Goal: Transaction & Acquisition: Purchase product/service

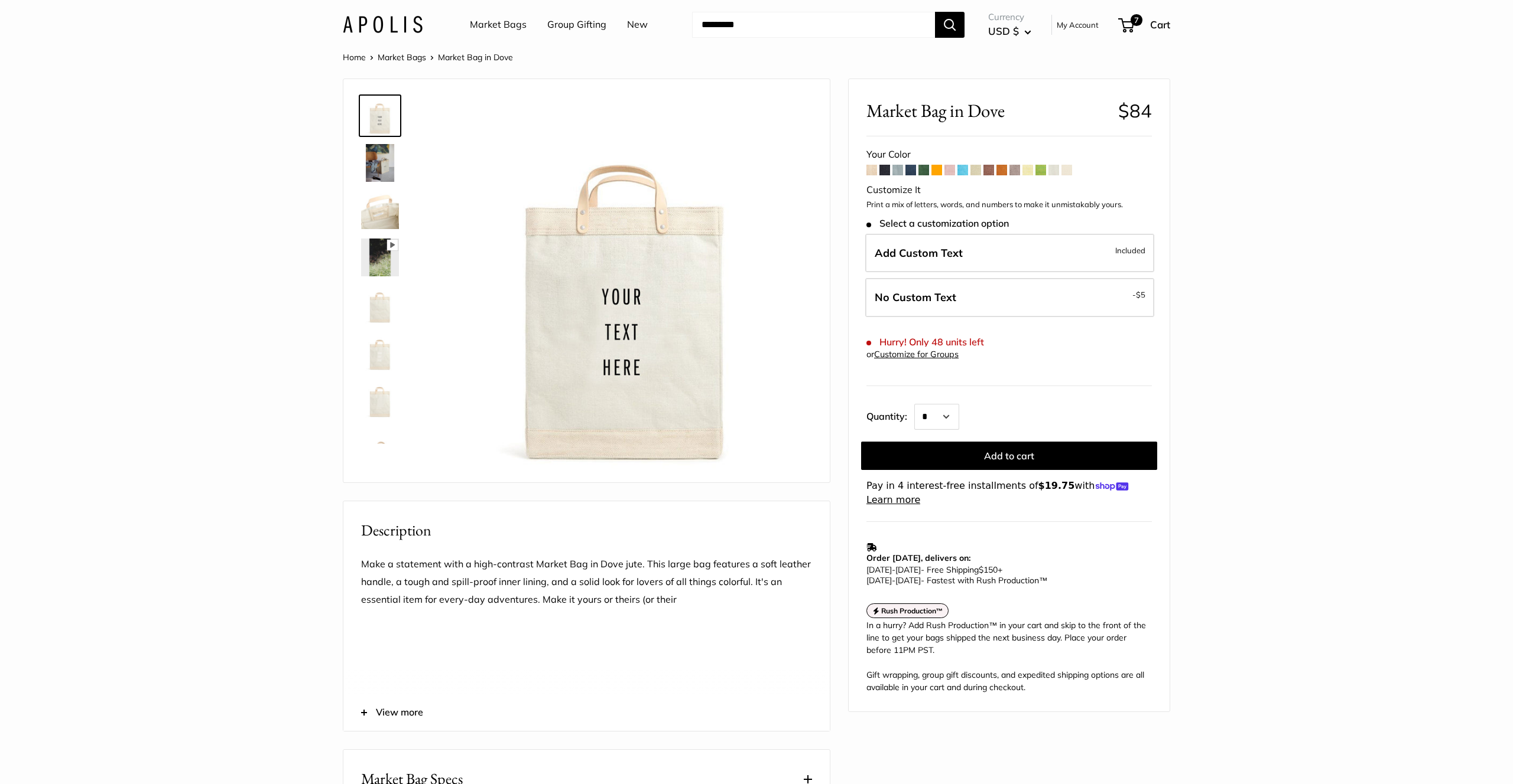
click at [746, 26] on input "Search..." at bounding box center [813, 24] width 243 height 26
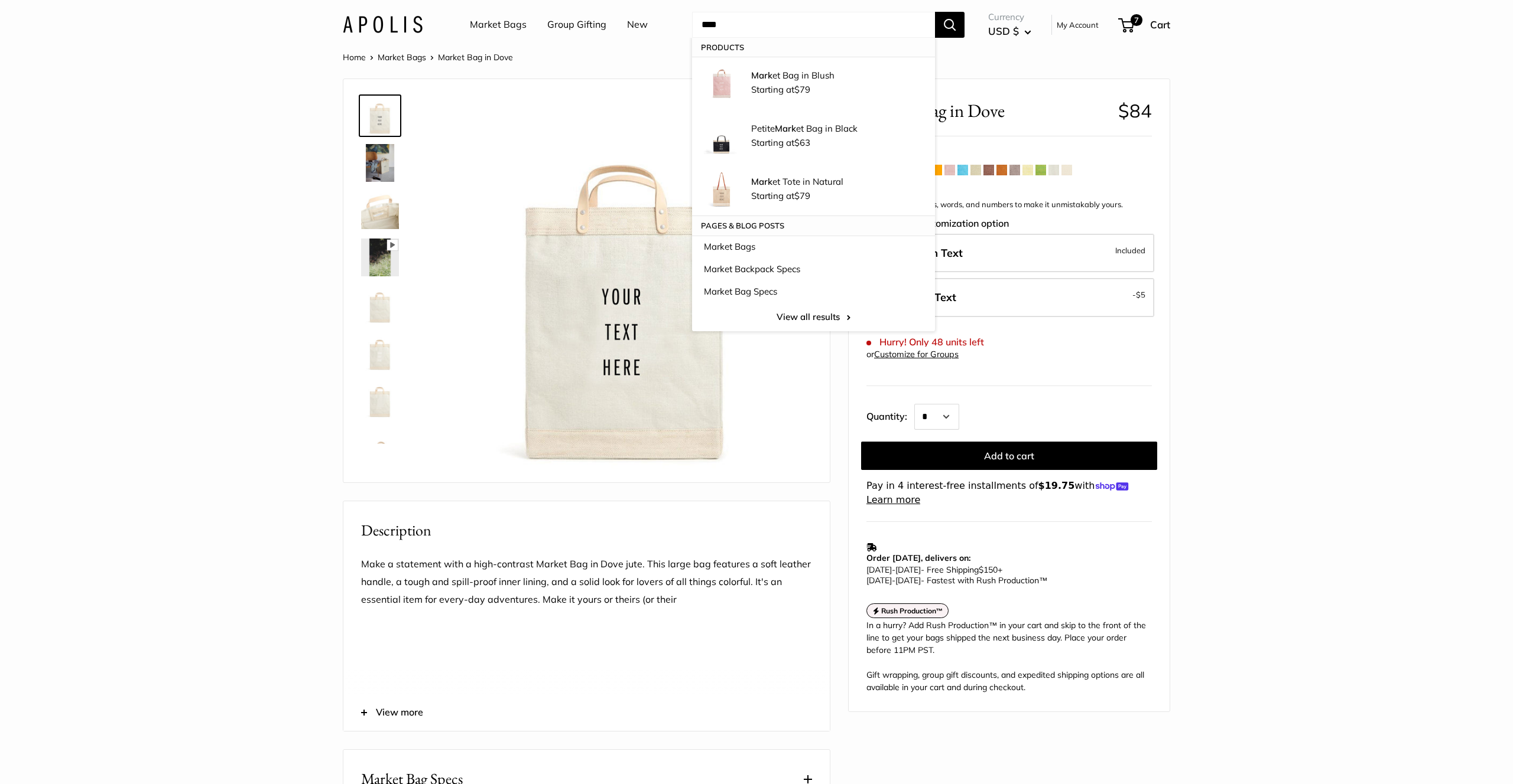
click at [740, 24] on input "****" at bounding box center [813, 24] width 243 height 26
type input "**********"
click at [935, 12] on button "Search" at bounding box center [950, 24] width 30 height 26
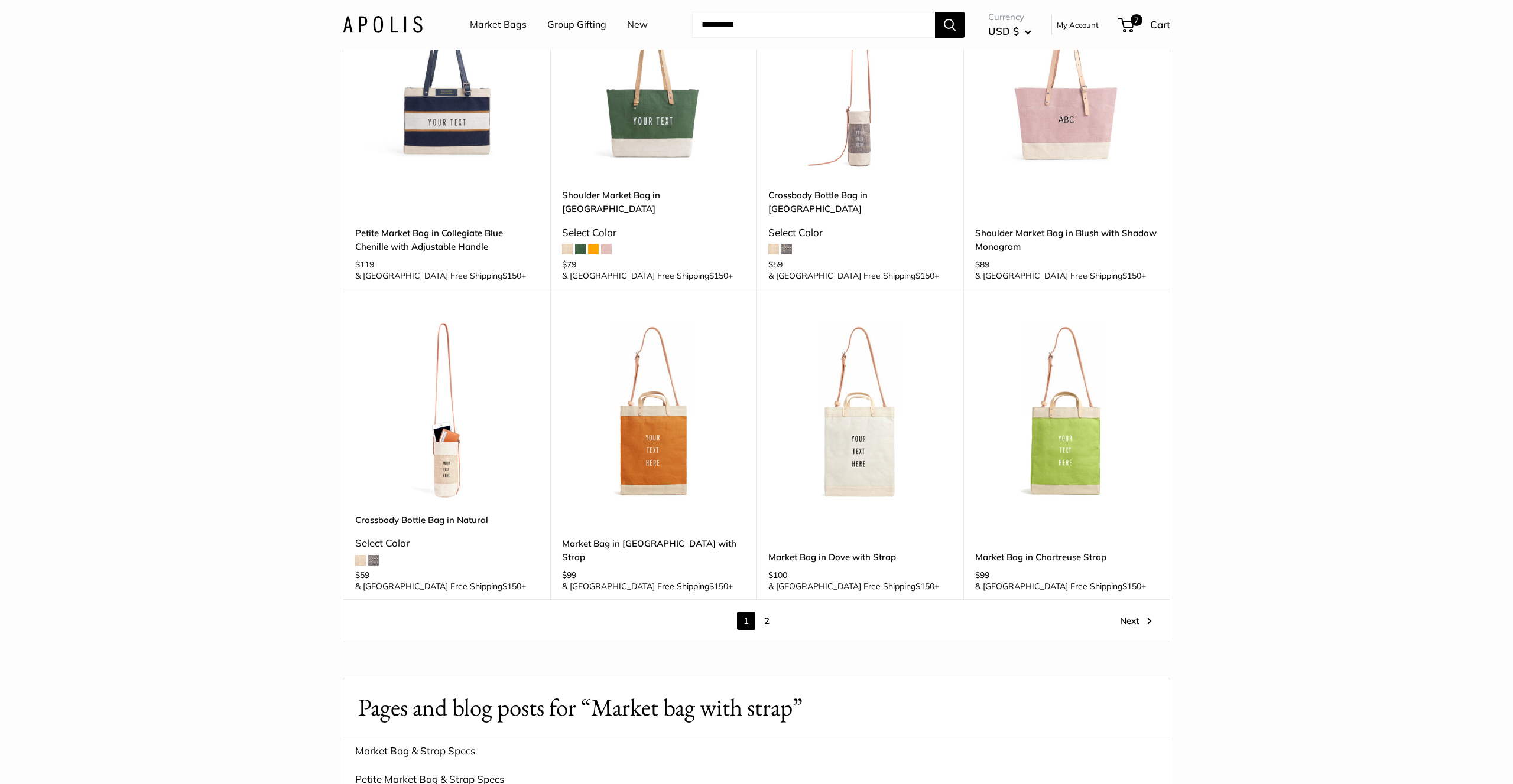
scroll to position [1386, 0]
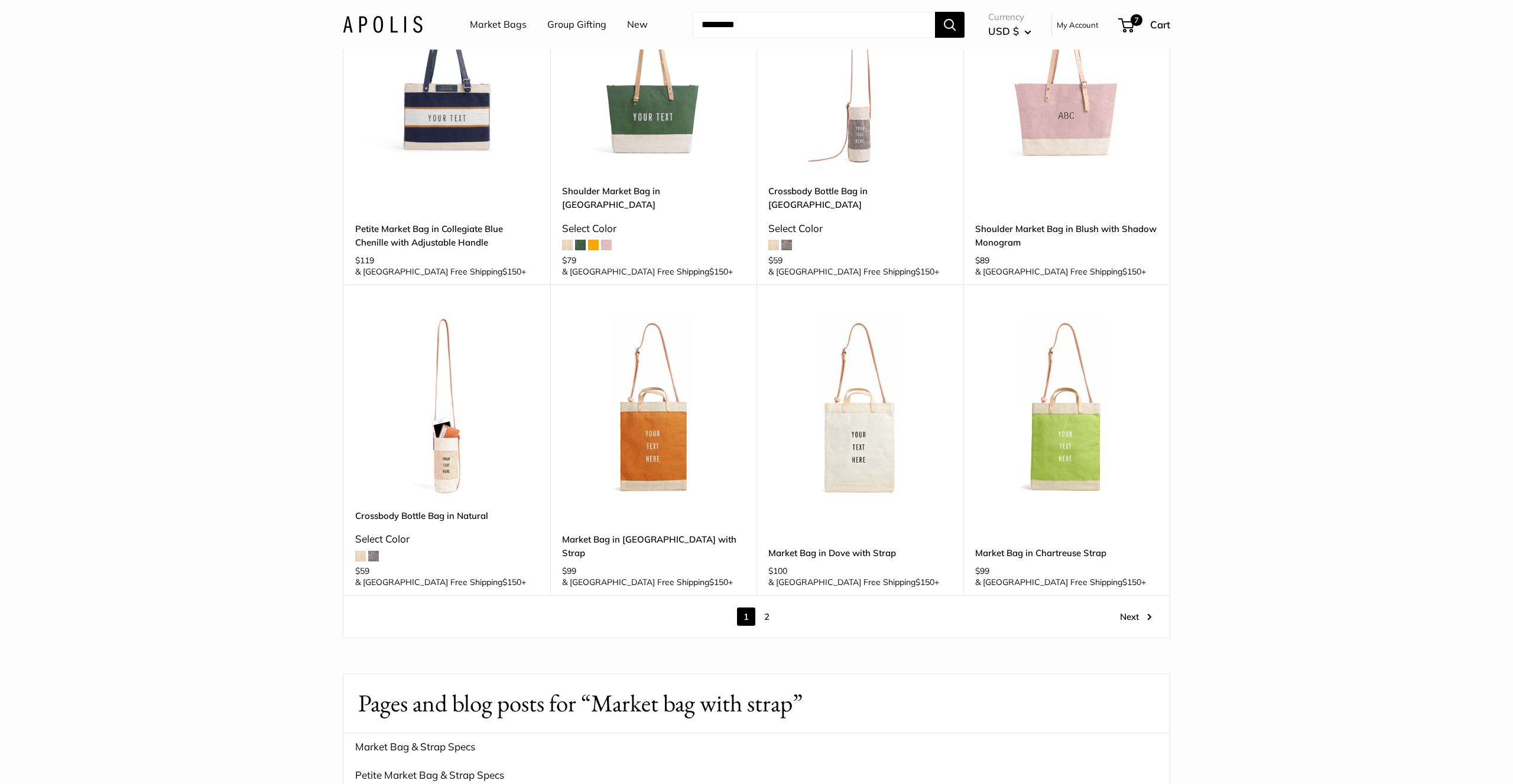
click at [0, 0] on img at bounding box center [0, 0] width 0 height 0
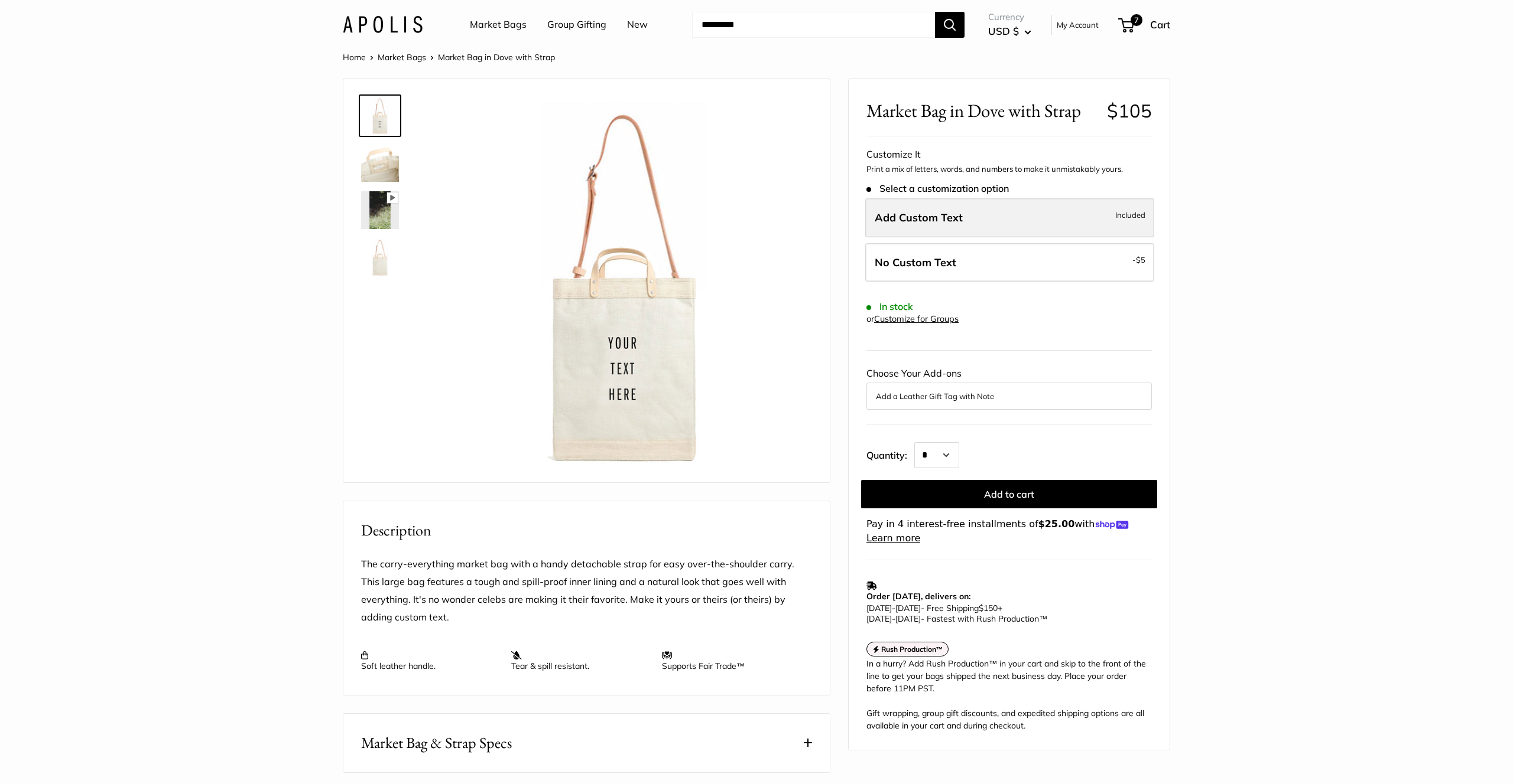
click at [934, 231] on label "Add Custom Text Included" at bounding box center [1009, 218] width 289 height 39
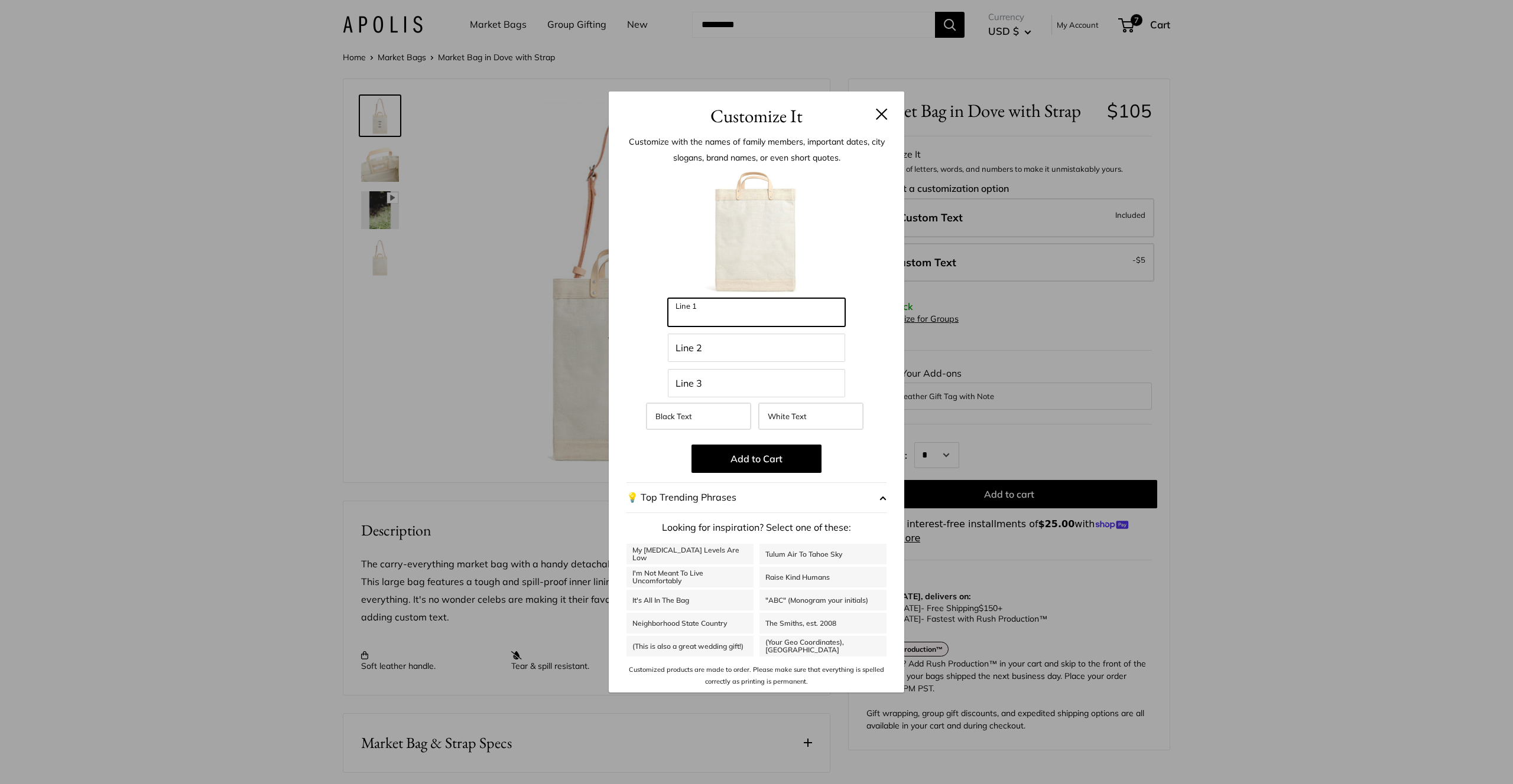
click at [729, 314] on input "Line 1" at bounding box center [756, 313] width 177 height 28
type input "*"
click at [723, 347] on input "Line 2" at bounding box center [756, 348] width 177 height 28
click at [794, 462] on button "Add to Cart" at bounding box center [756, 459] width 130 height 28
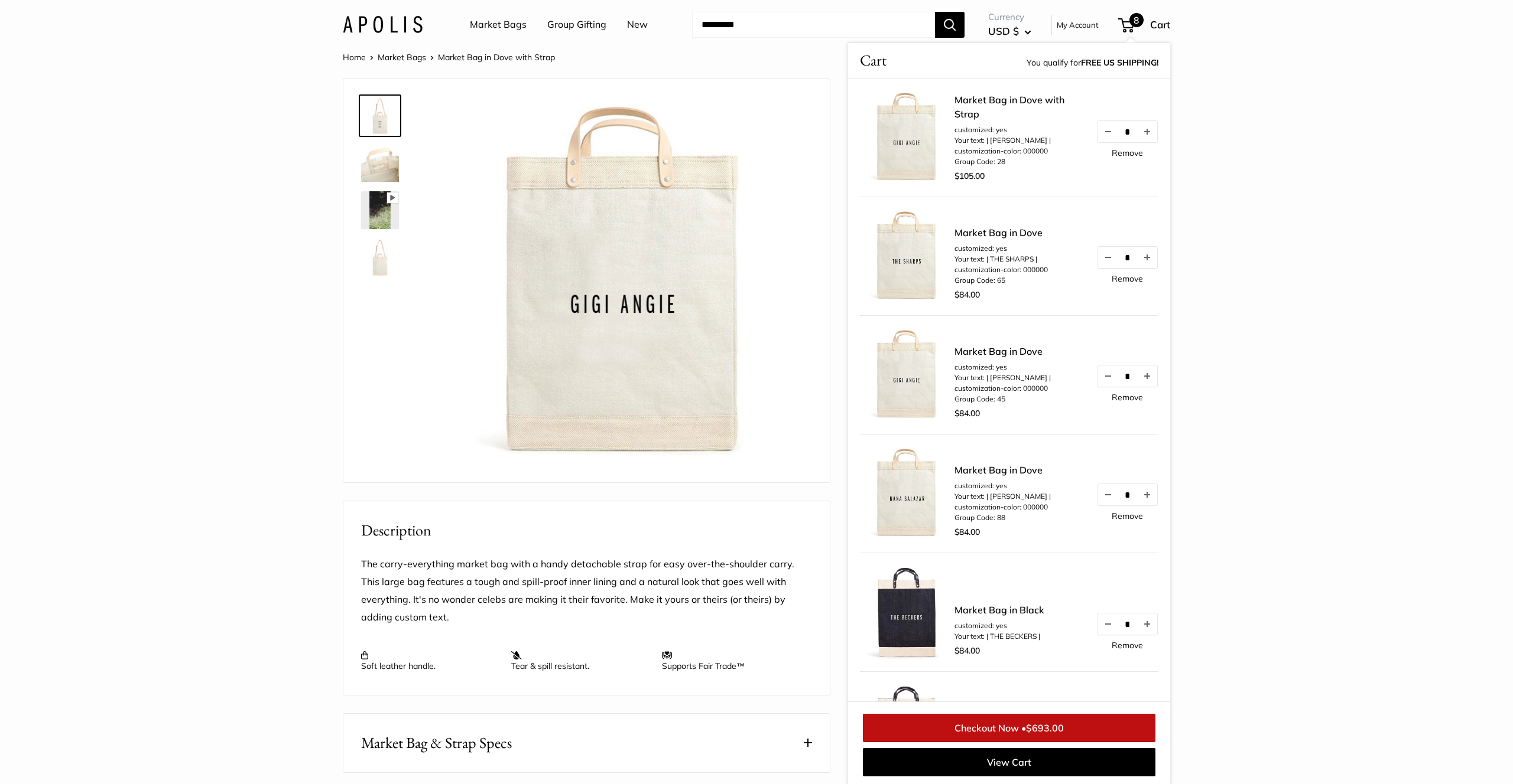
click at [758, 215] on img at bounding box center [624, 284] width 374 height 374
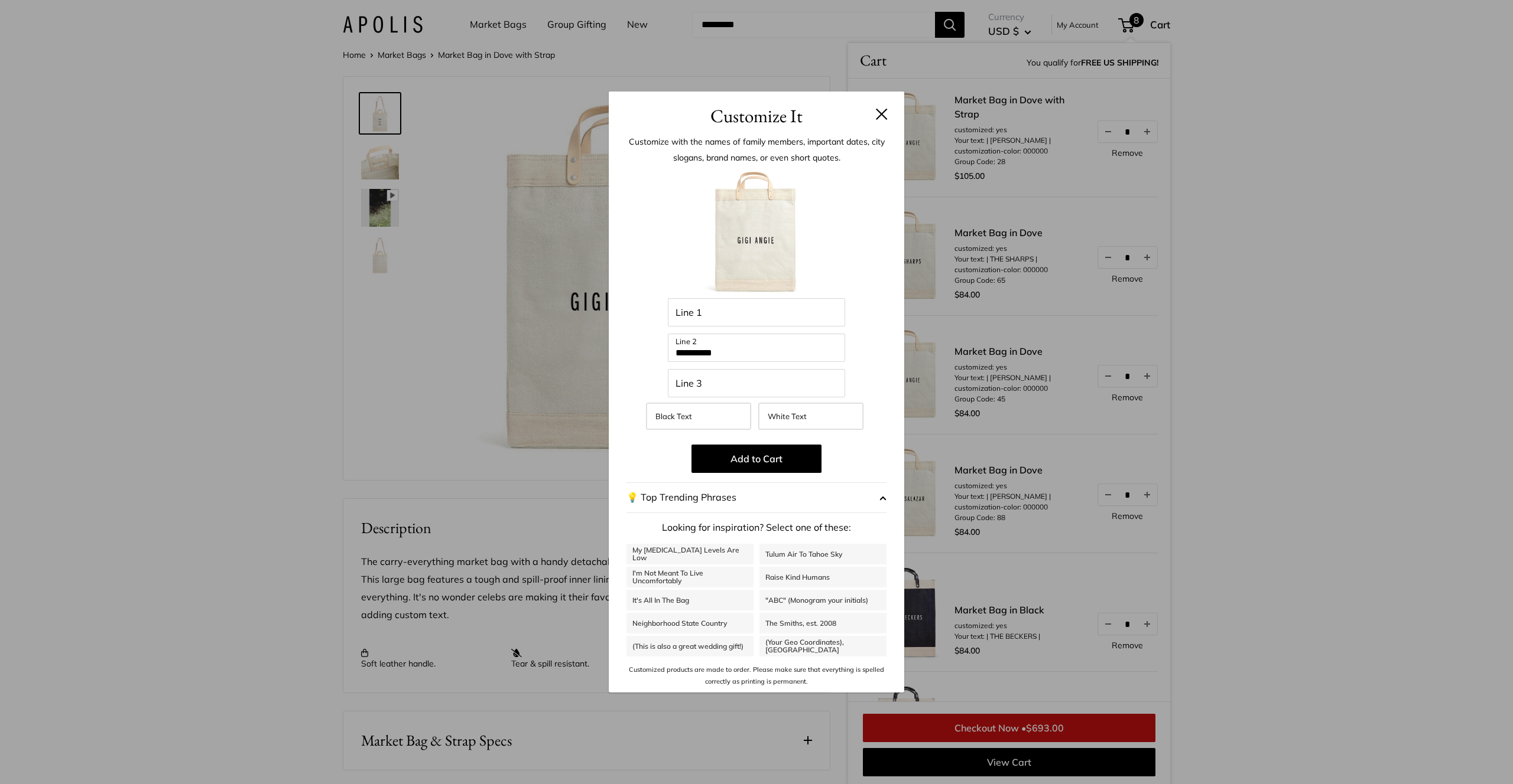
scroll to position [28, 0]
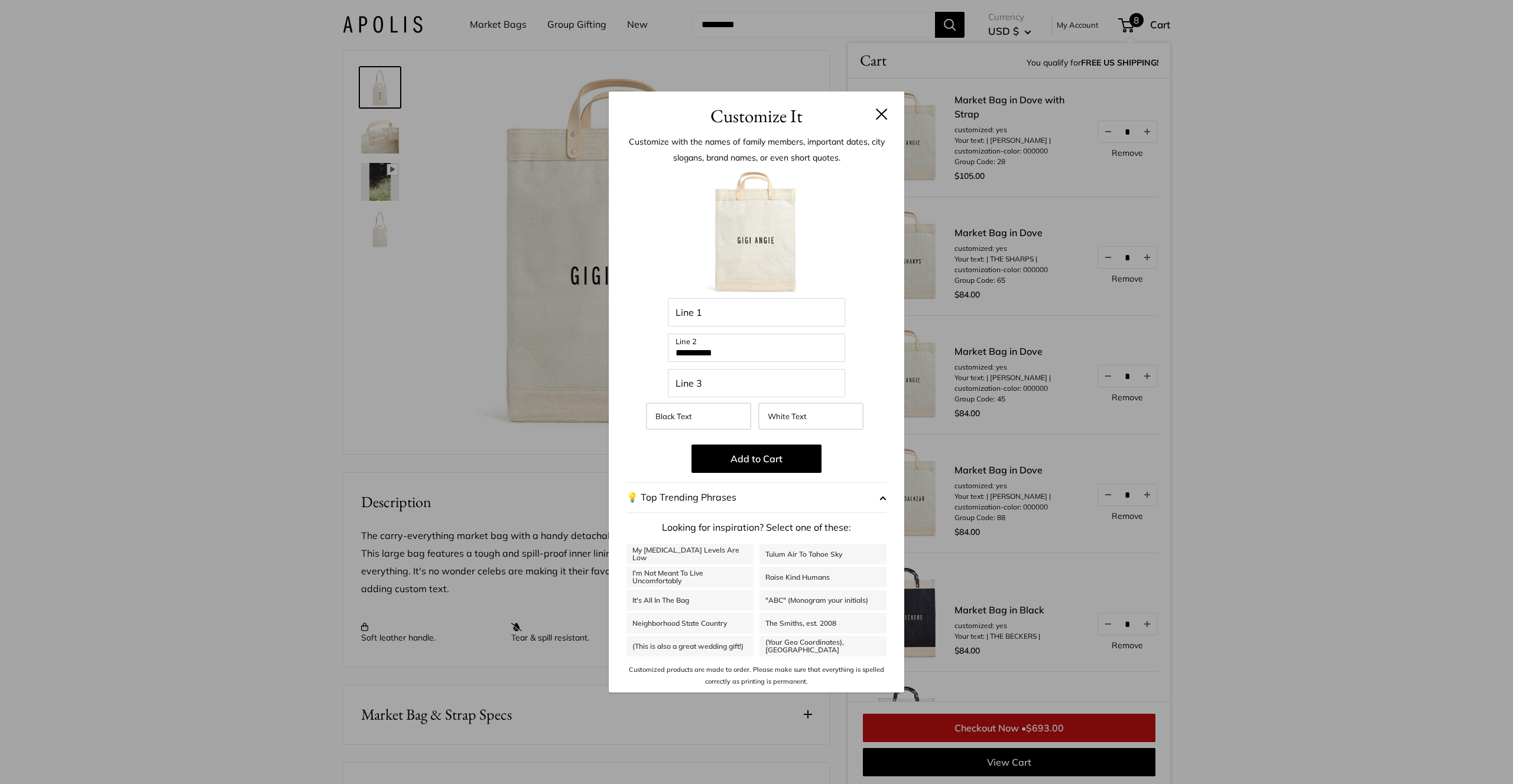
drag, startPoint x: 731, startPoint y: 349, endPoint x: 642, endPoint y: 350, distance: 89.0
click at [642, 350] on div "**********" at bounding box center [756, 428] width 260 height 520
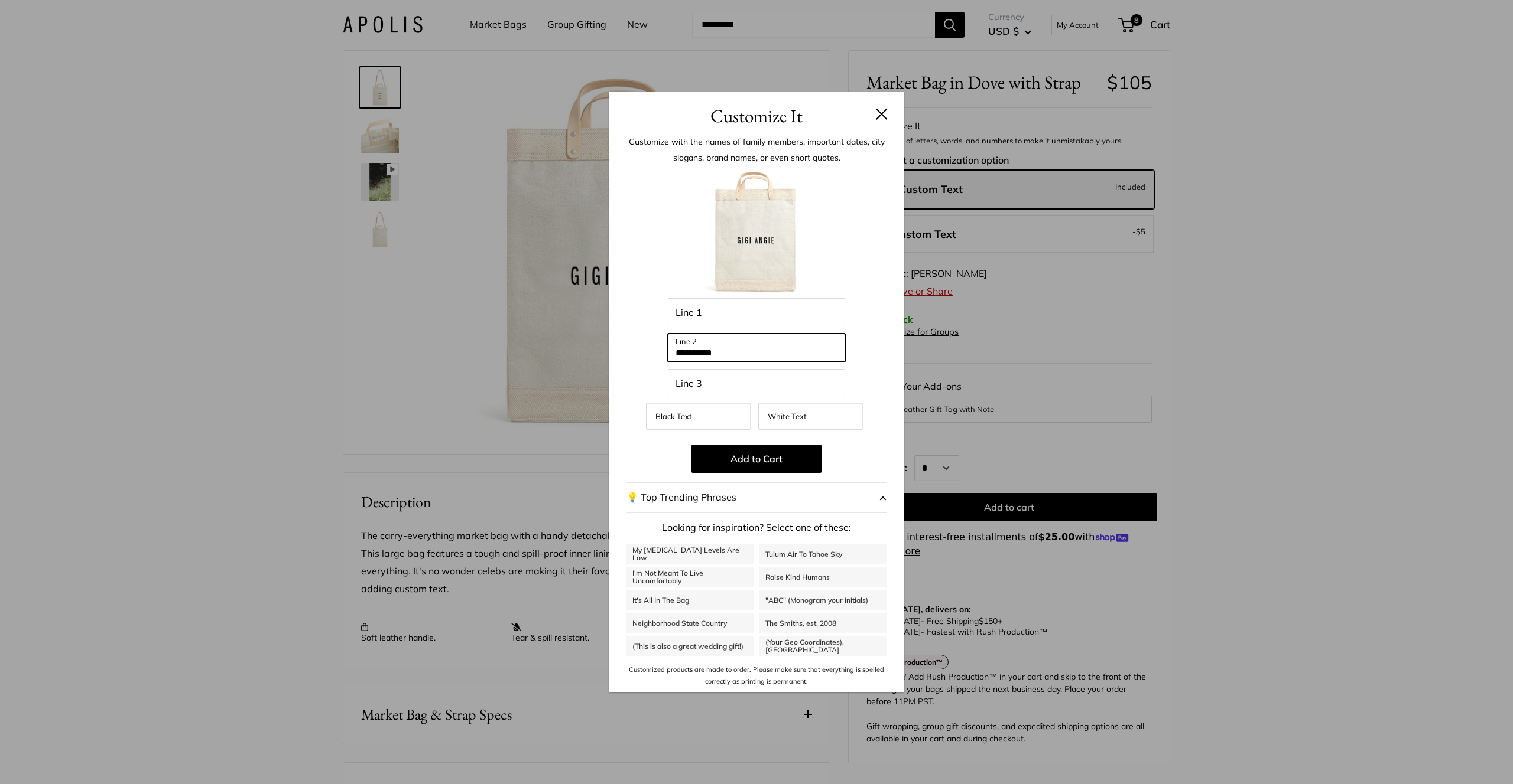
drag, startPoint x: 746, startPoint y: 352, endPoint x: 651, endPoint y: 351, distance: 95.0
click at [651, 351] on div "**********" at bounding box center [756, 428] width 260 height 520
type input "**********"
click at [759, 467] on button "Add to Cart" at bounding box center [756, 459] width 130 height 28
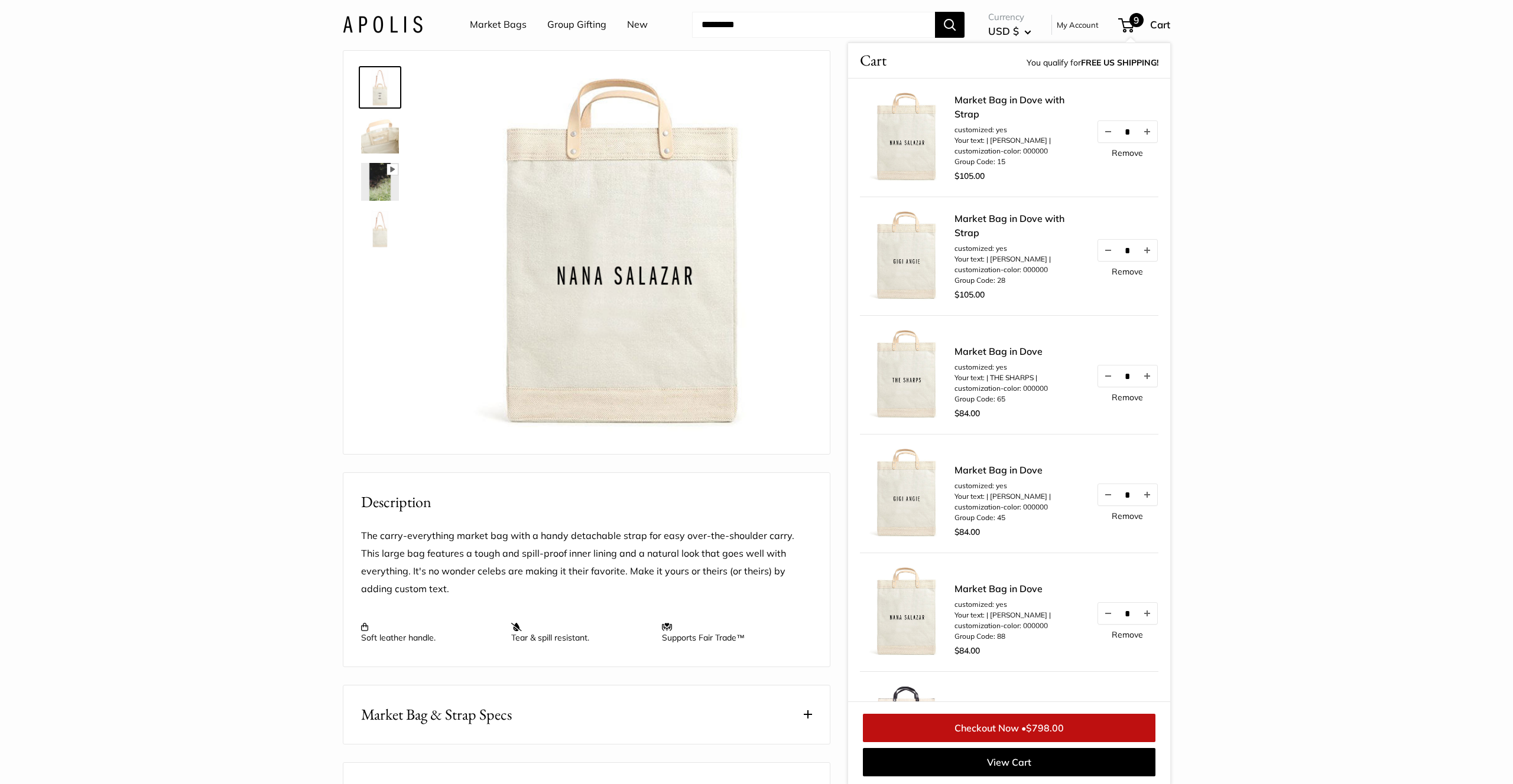
click at [901, 149] on img at bounding box center [907, 137] width 95 height 95
click at [968, 99] on link "Market Bag in Dove with Strap" at bounding box center [1019, 107] width 130 height 28
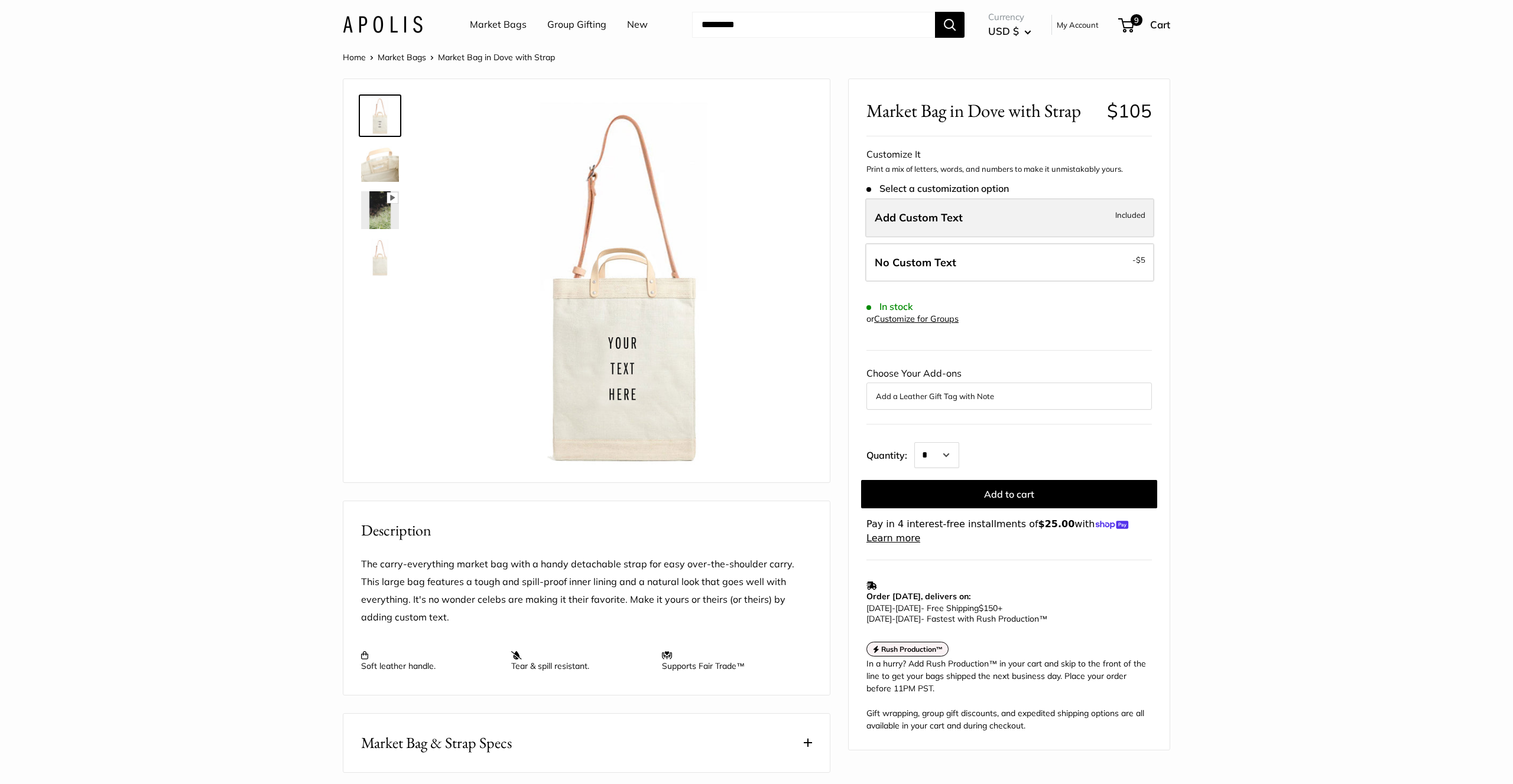
click at [929, 221] on span "Add Custom Text" at bounding box center [918, 217] width 88 height 14
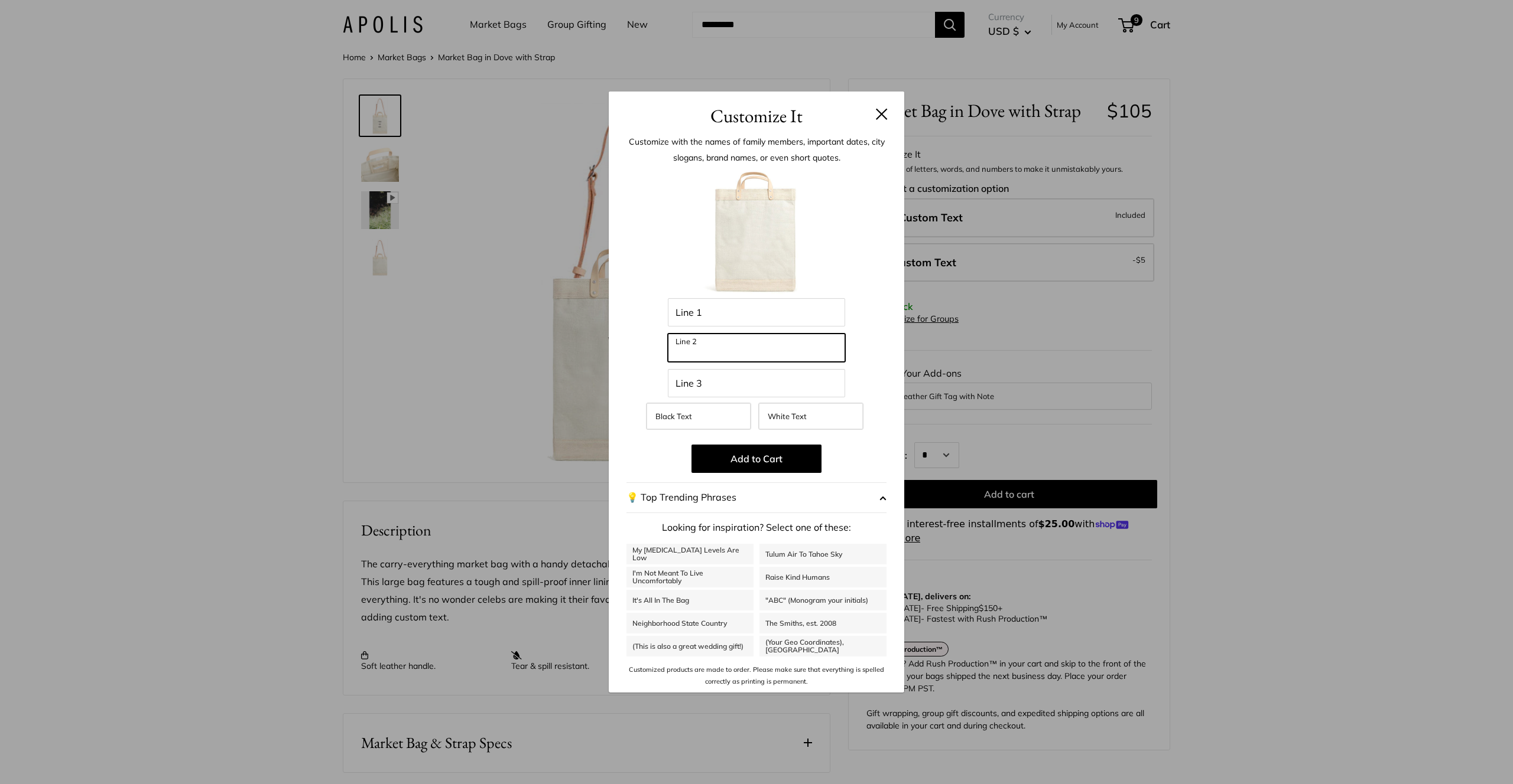
click at [716, 349] on input "Line 2" at bounding box center [756, 348] width 177 height 28
type input "**********"
click at [762, 455] on button "Add to Cart" at bounding box center [756, 459] width 130 height 28
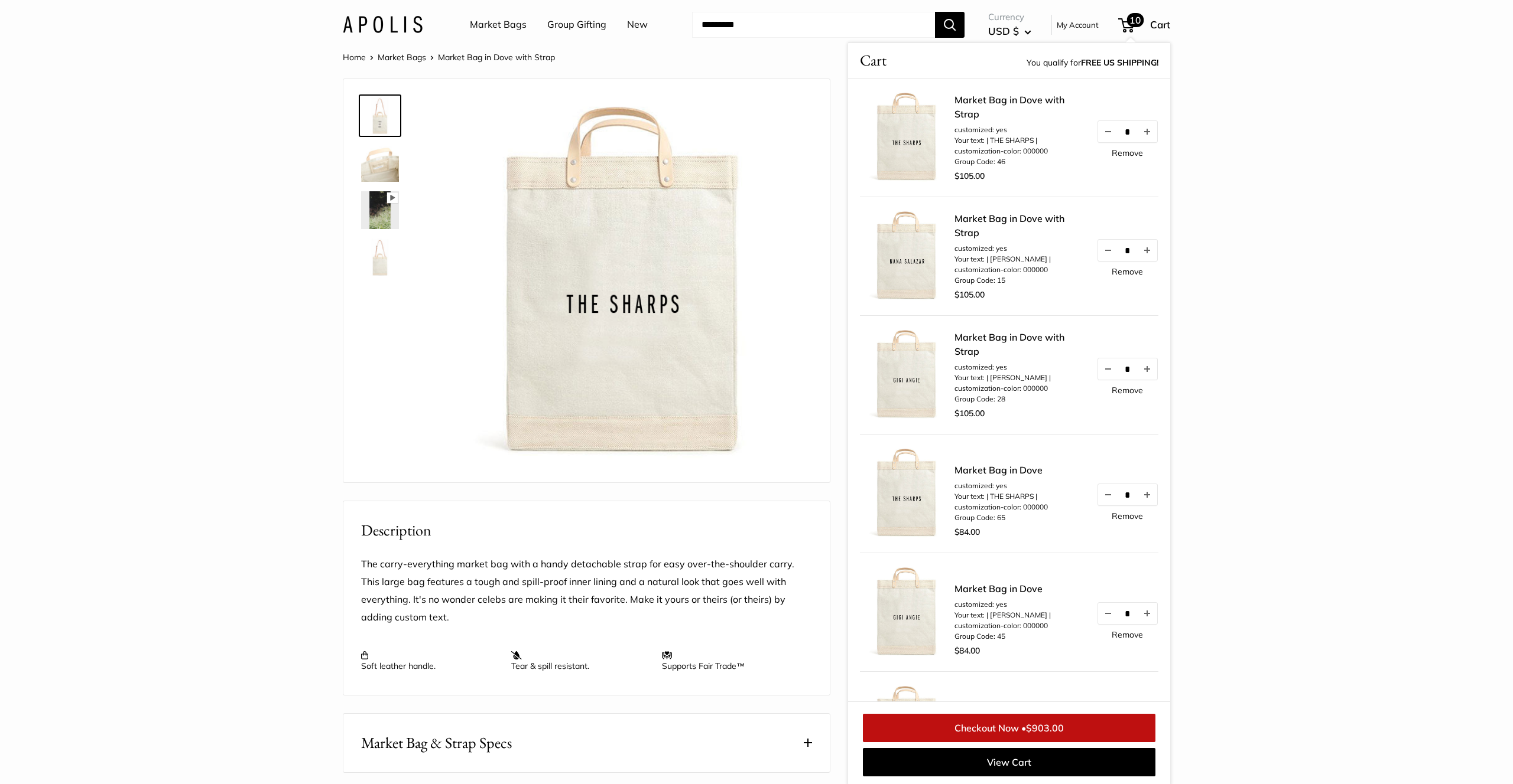
scroll to position [1, 0]
click at [1129, 28] on span "10" at bounding box center [1126, 25] width 16 height 14
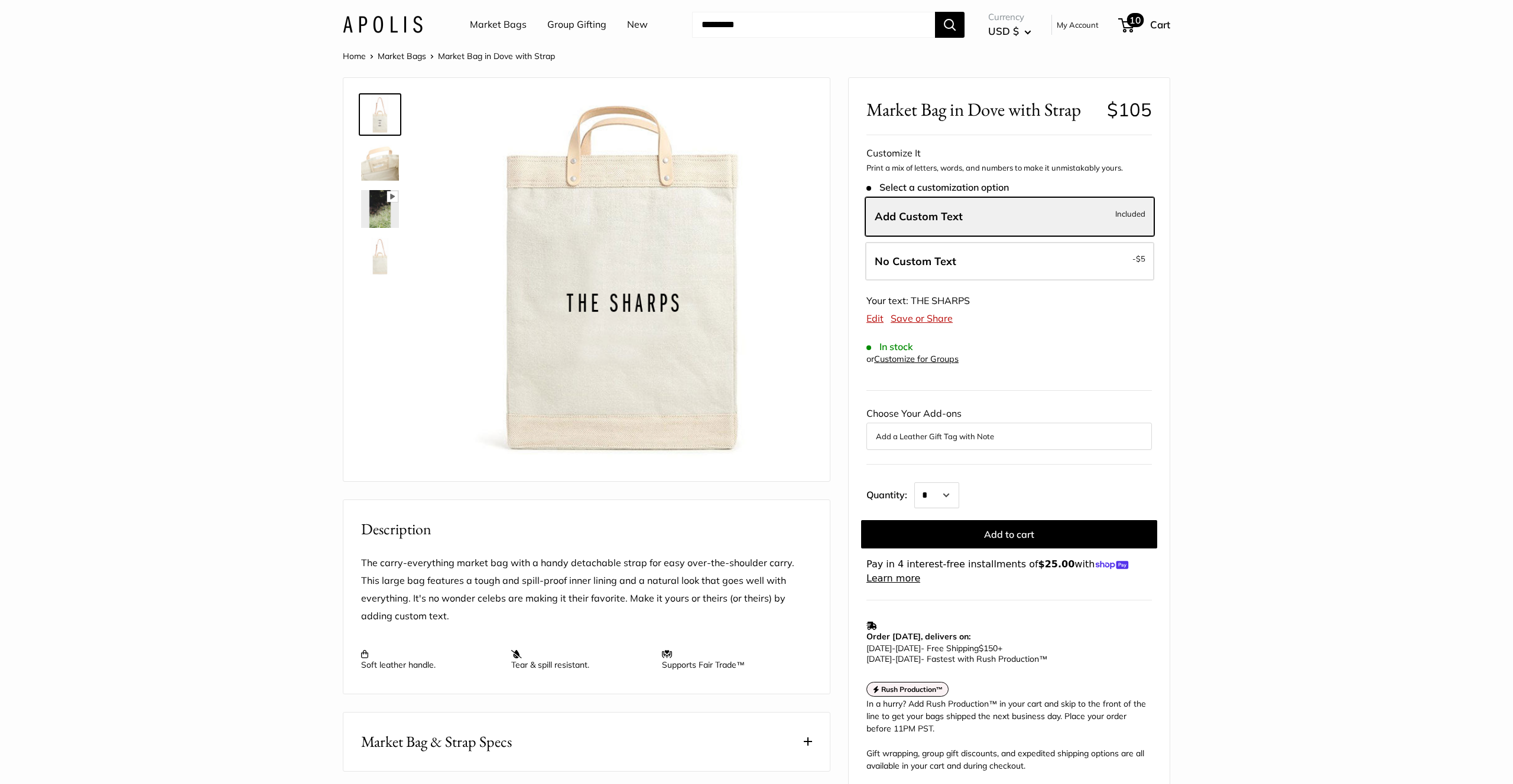
click at [1128, 24] on span "10" at bounding box center [1135, 20] width 17 height 14
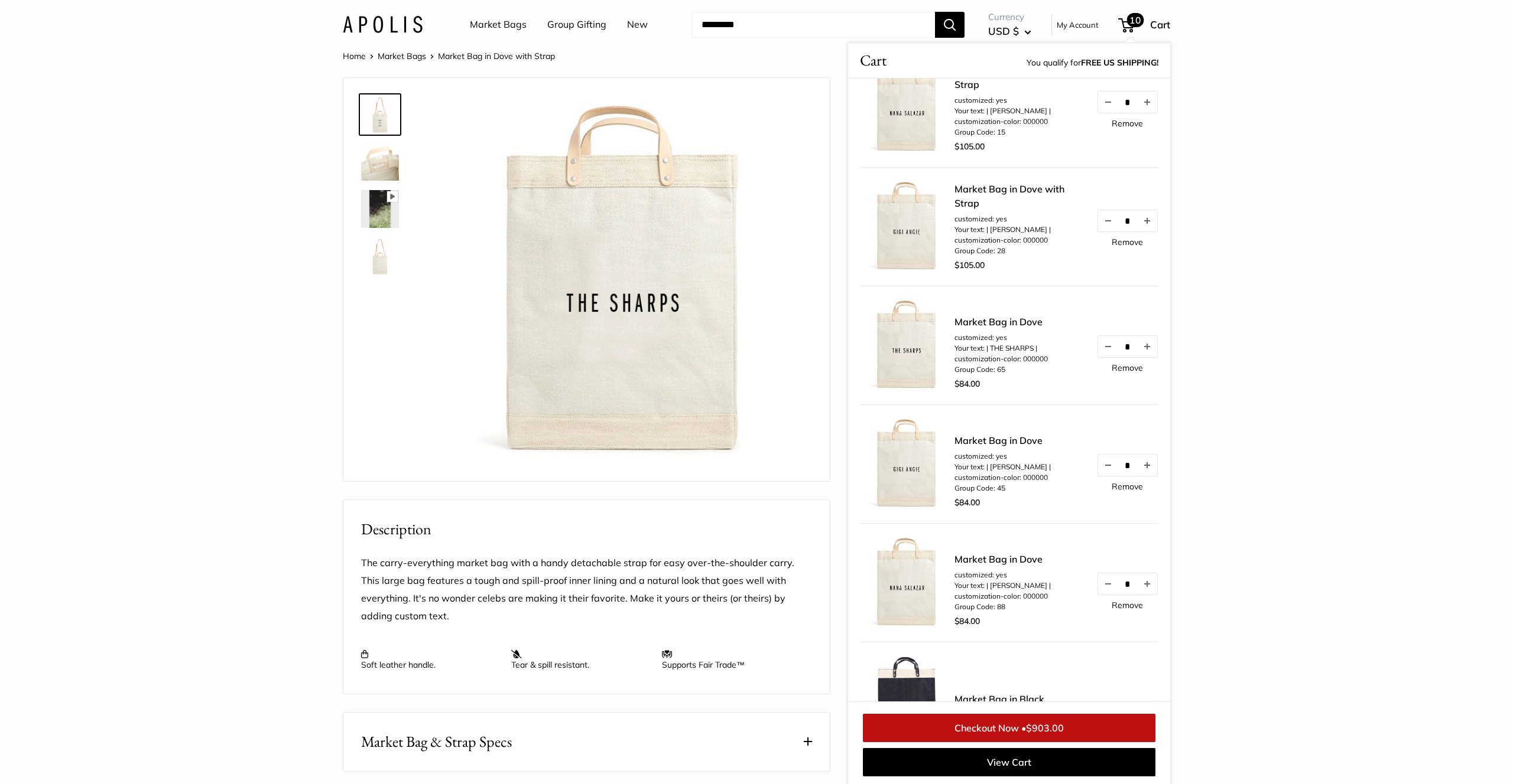
scroll to position [163, 0]
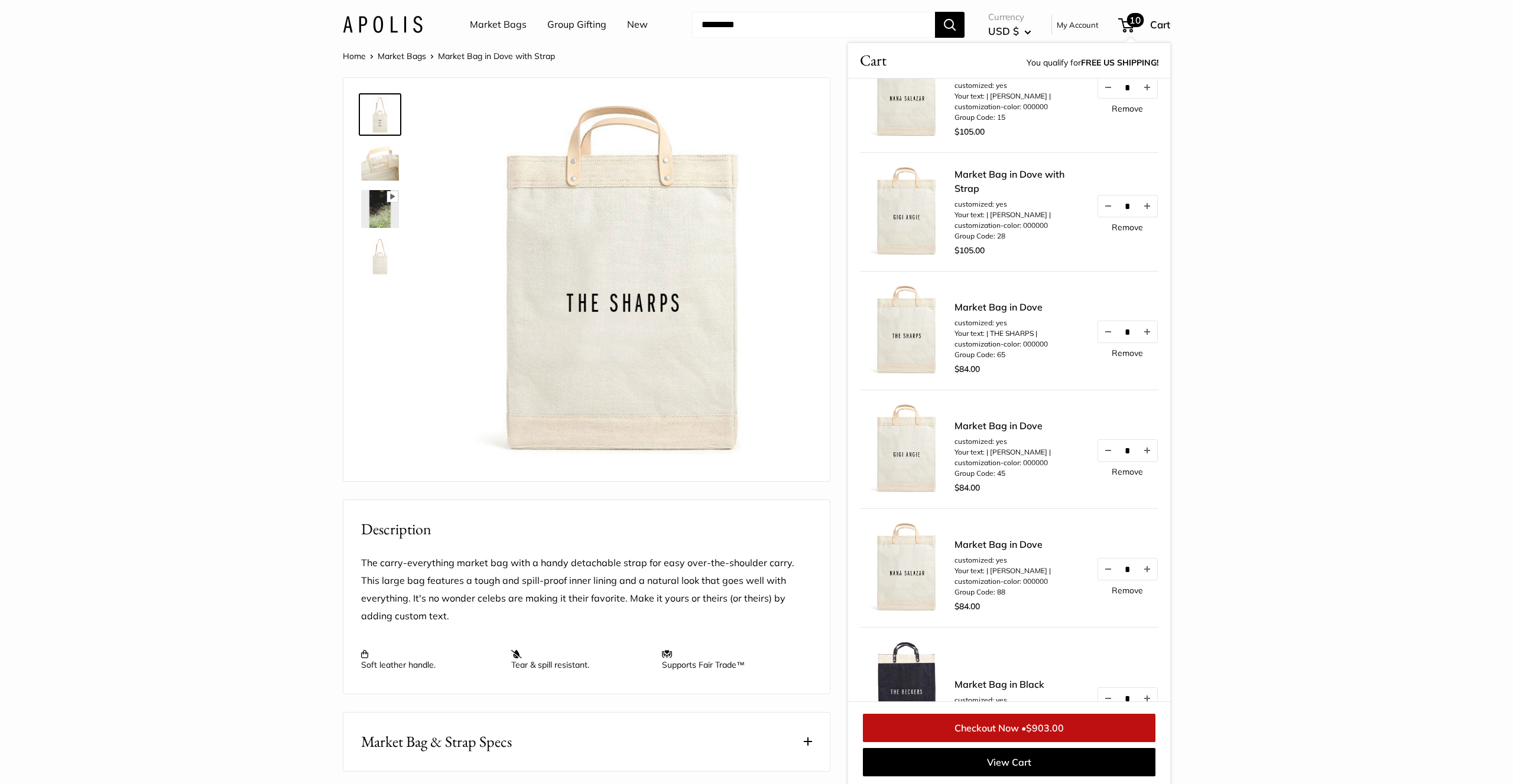
click at [1129, 352] on link "Remove" at bounding box center [1127, 353] width 32 height 8
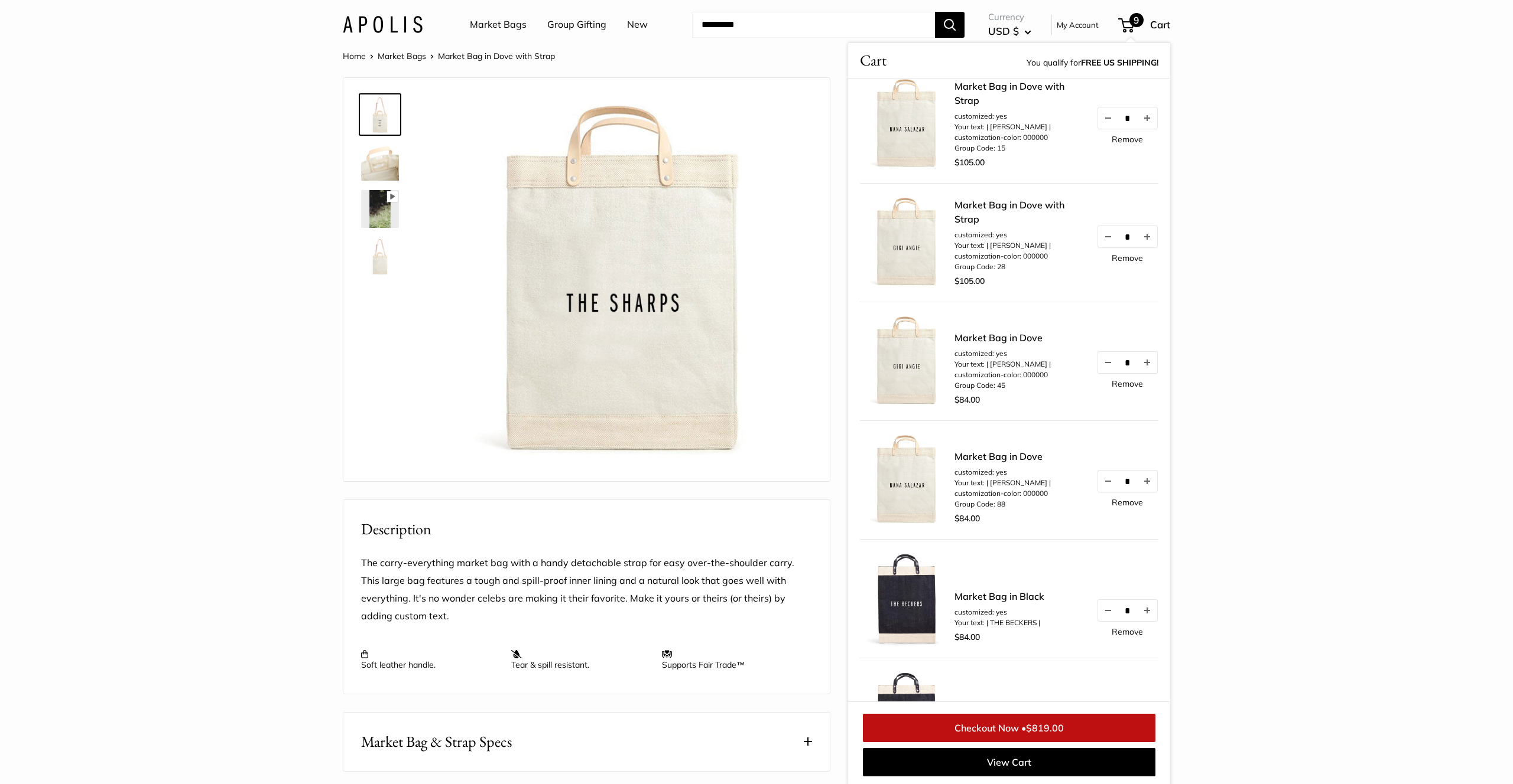
scroll to position [165, 0]
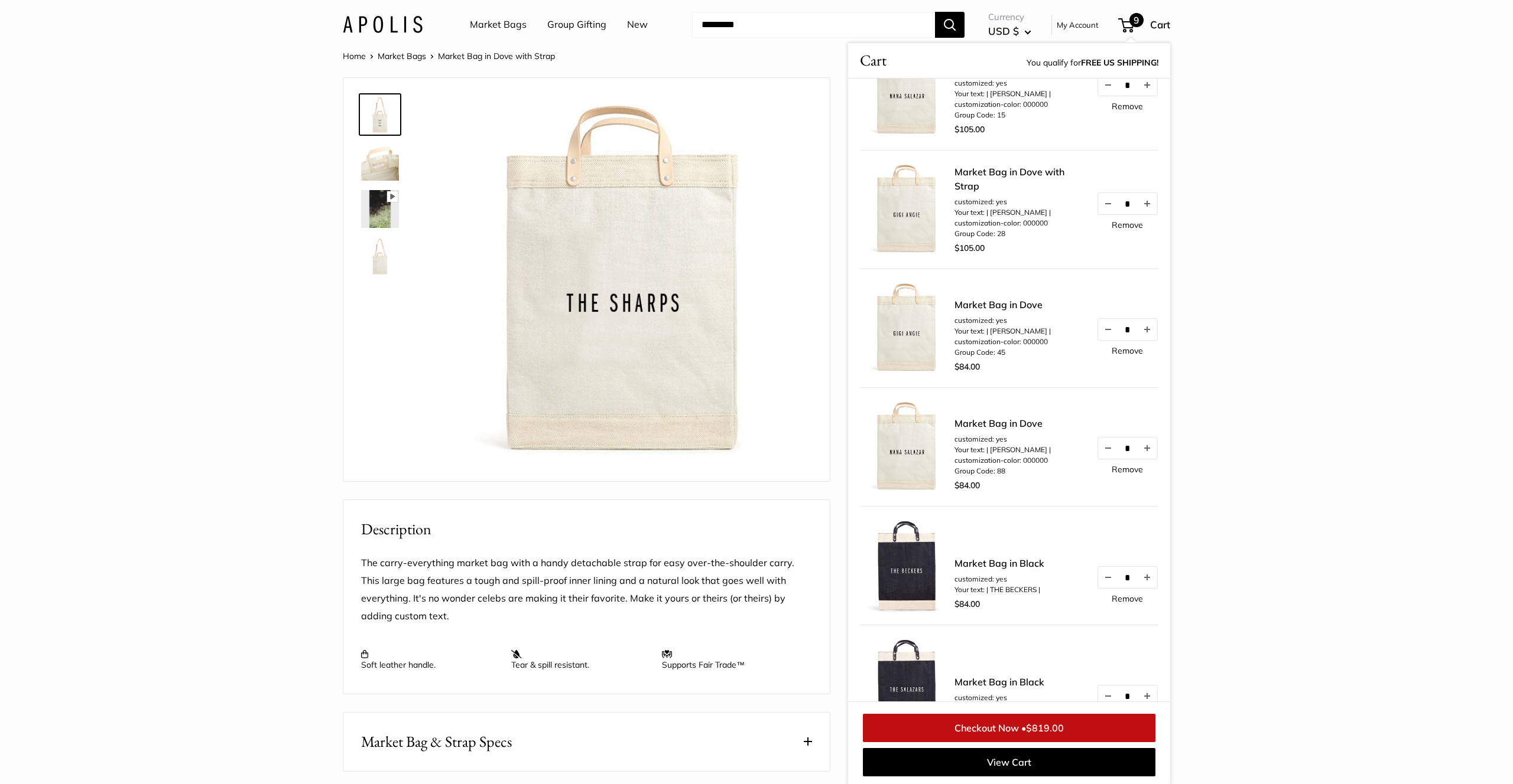
click at [1129, 352] on link "Remove" at bounding box center [1127, 351] width 32 height 8
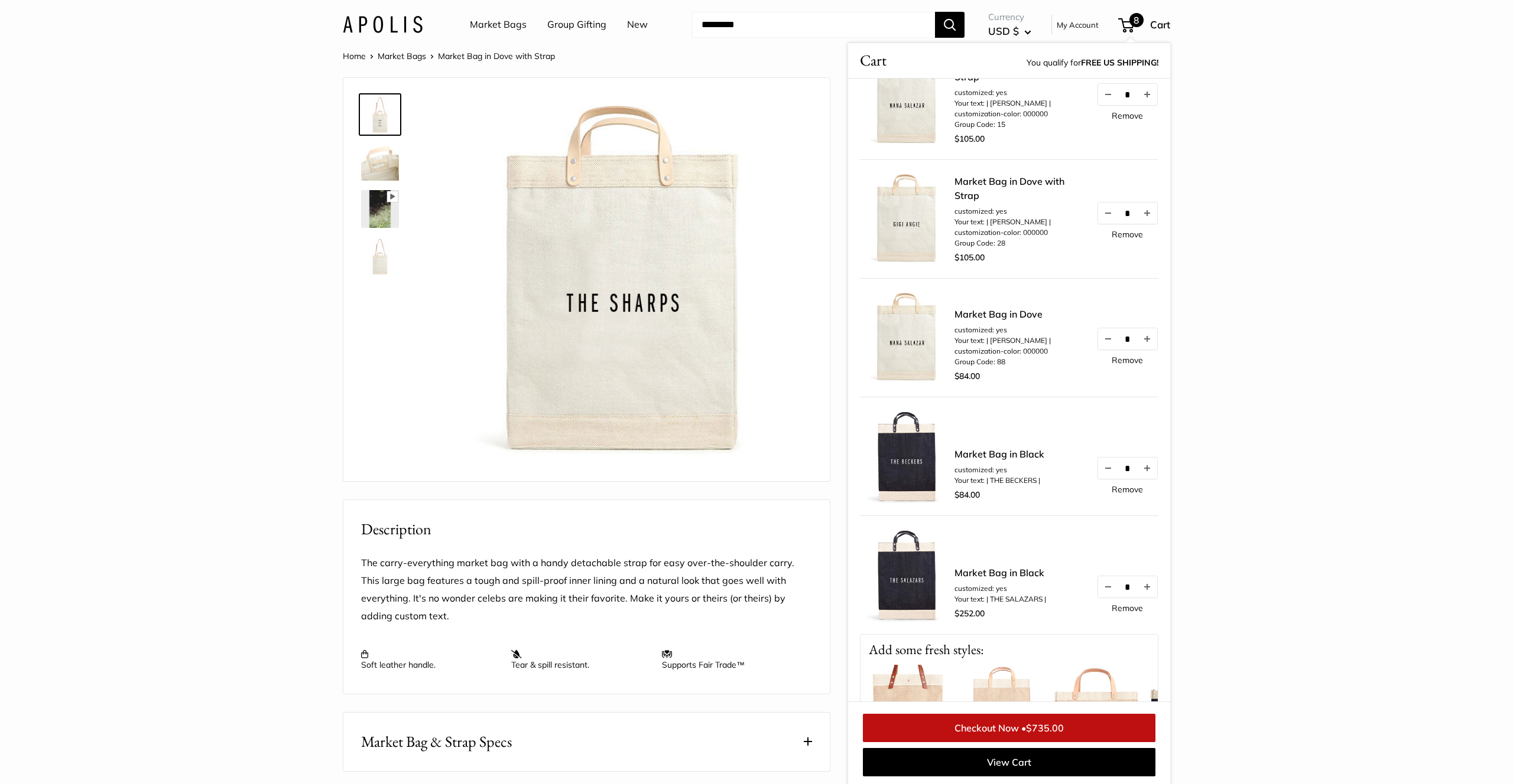
scroll to position [161, 0]
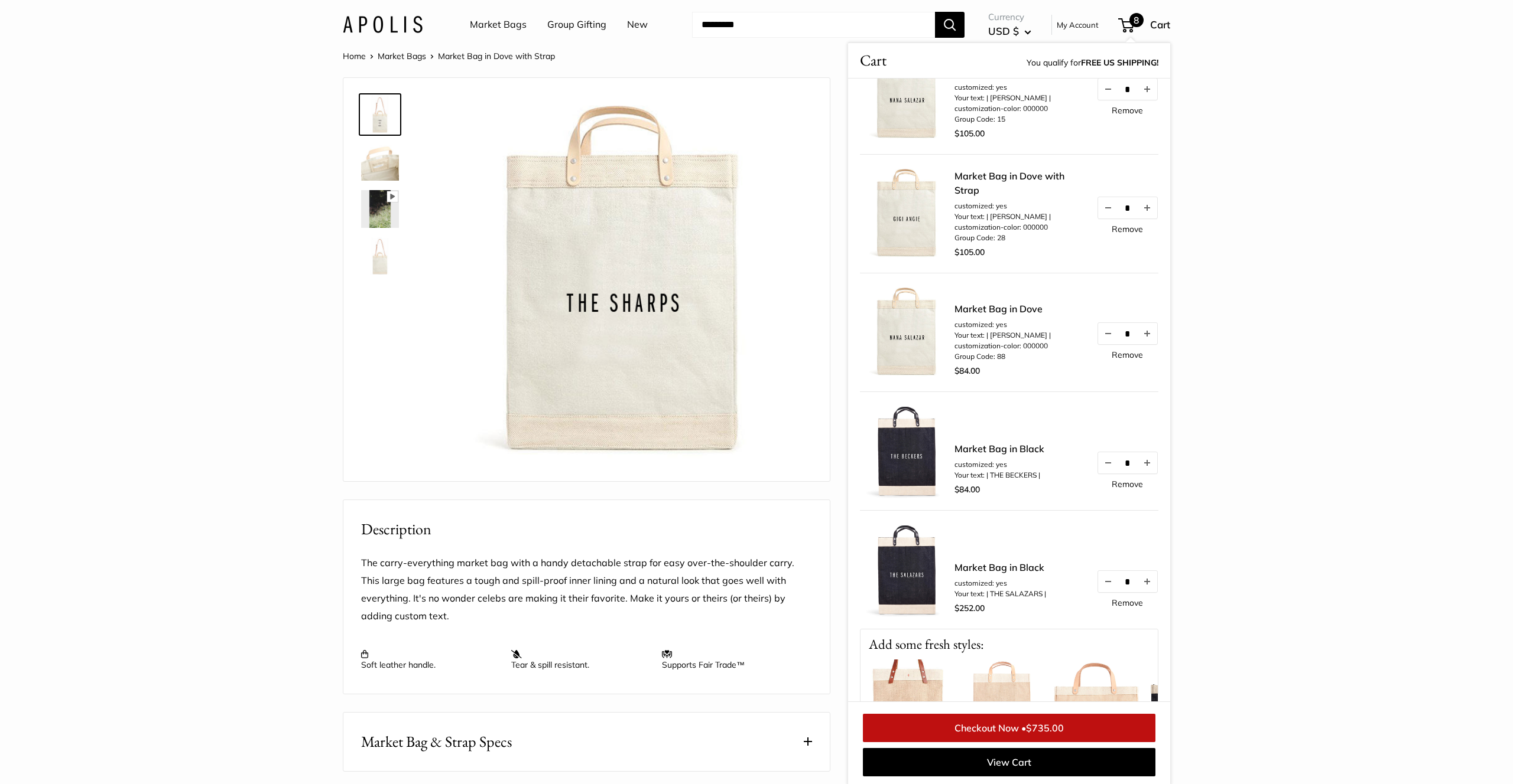
click at [1129, 359] on link "Remove" at bounding box center [1127, 354] width 32 height 8
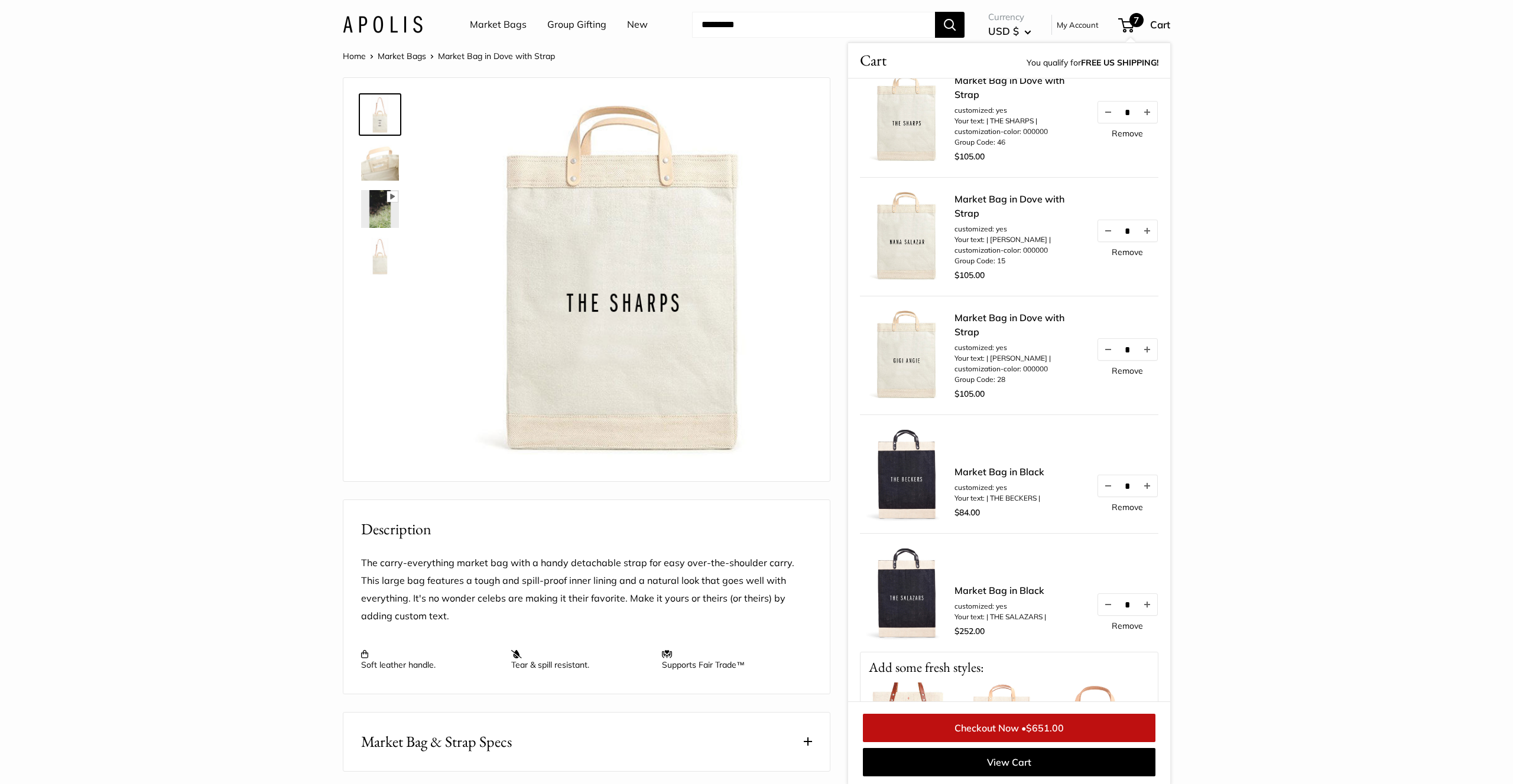
scroll to position [0, 0]
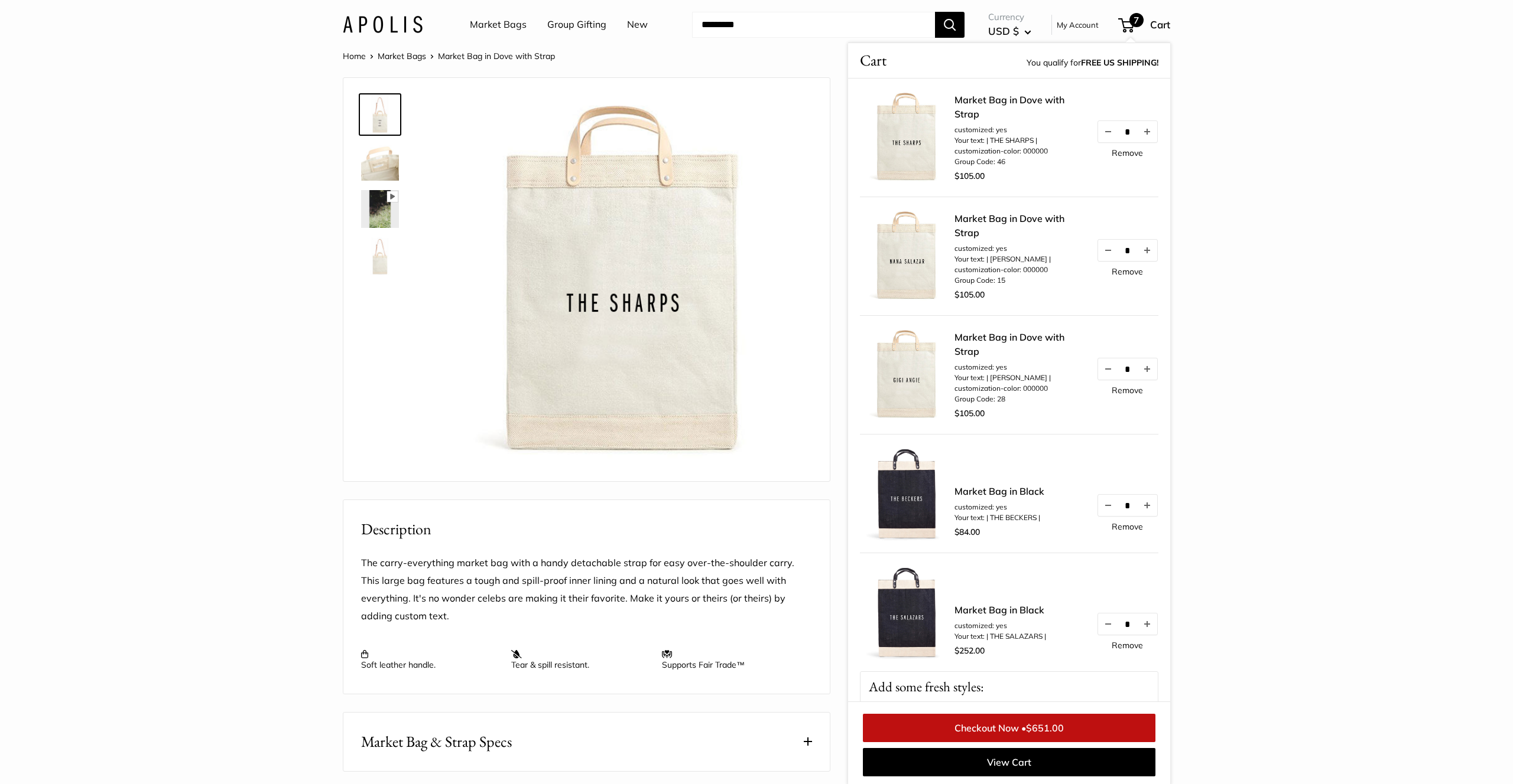
click at [1201, 93] on section "Home Market Bags Market Bag in Dove with Strap Pause Play % buffered 00:00 Unmu…" at bounding box center [756, 565] width 1513 height 1034
